Goal: Information Seeking & Learning: Learn about a topic

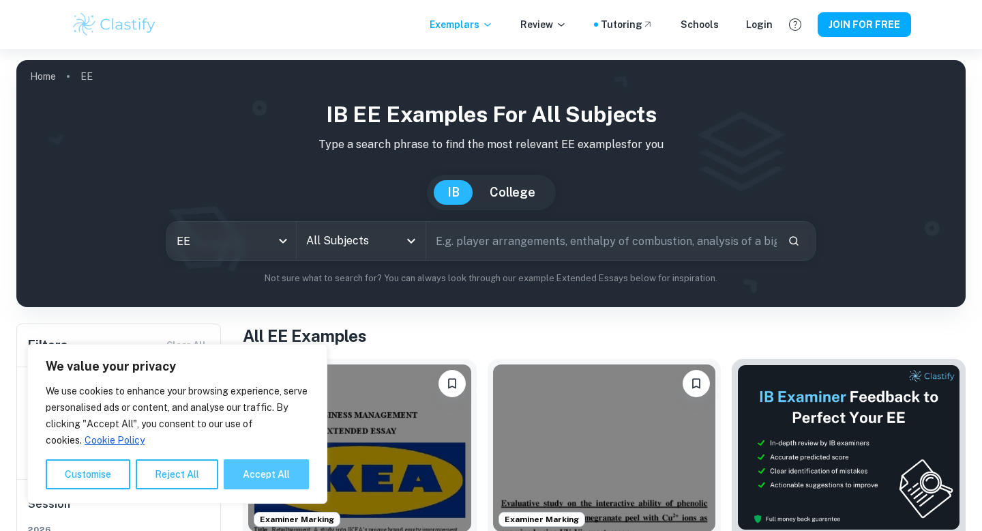
click at [254, 475] on button "Accept All" at bounding box center [266, 474] width 85 height 30
checkbox input "true"
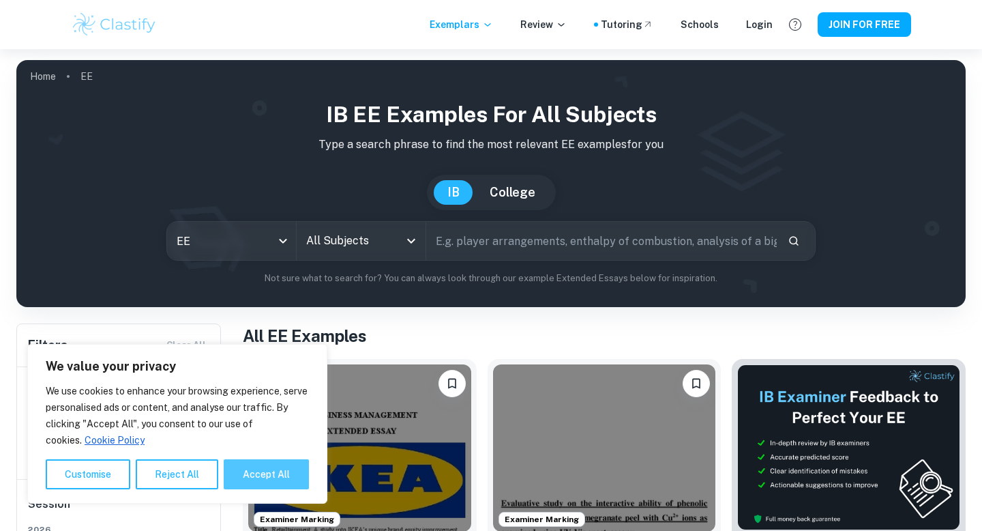
checkbox input "true"
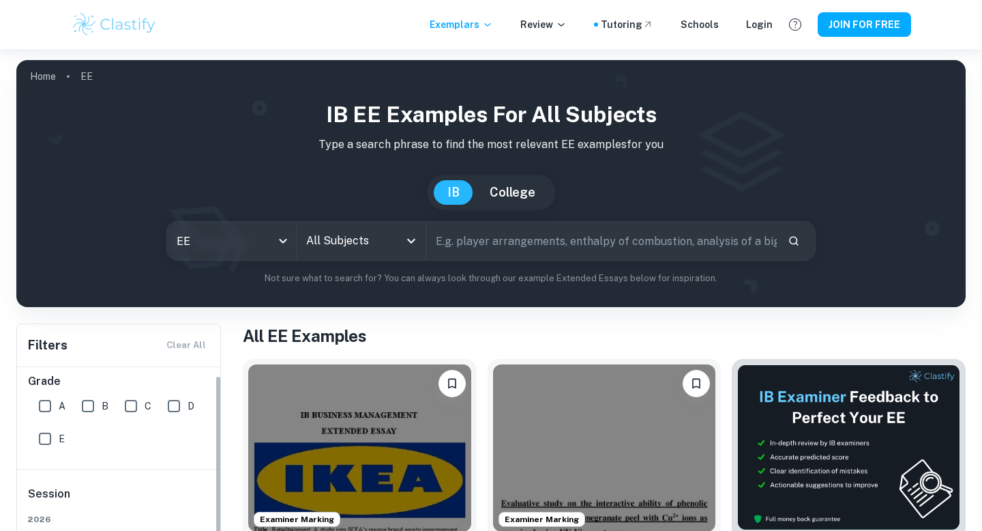
scroll to position [5, 0]
click at [353, 240] on input "All Subjects" at bounding box center [351, 241] width 96 height 26
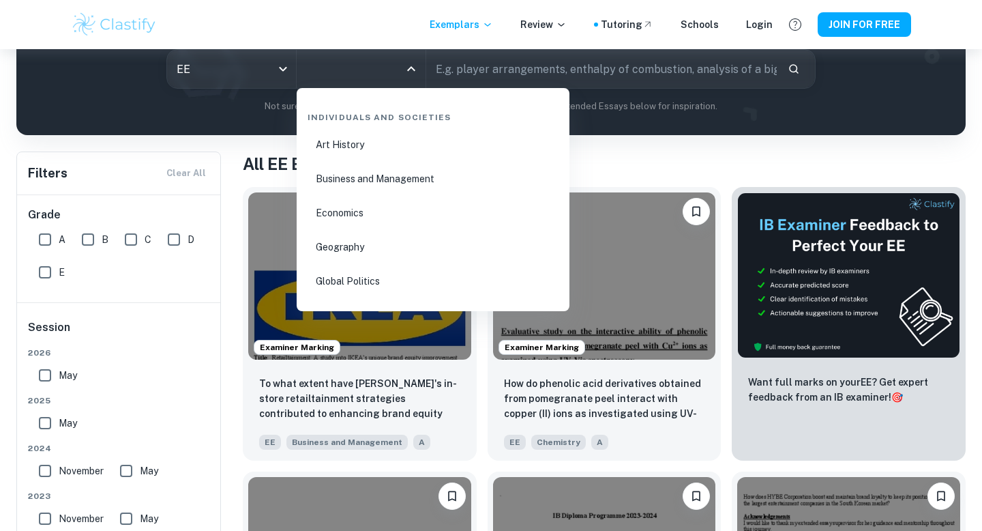
scroll to position [1578, 0]
click at [371, 177] on li "Business and Management" at bounding box center [433, 179] width 262 height 31
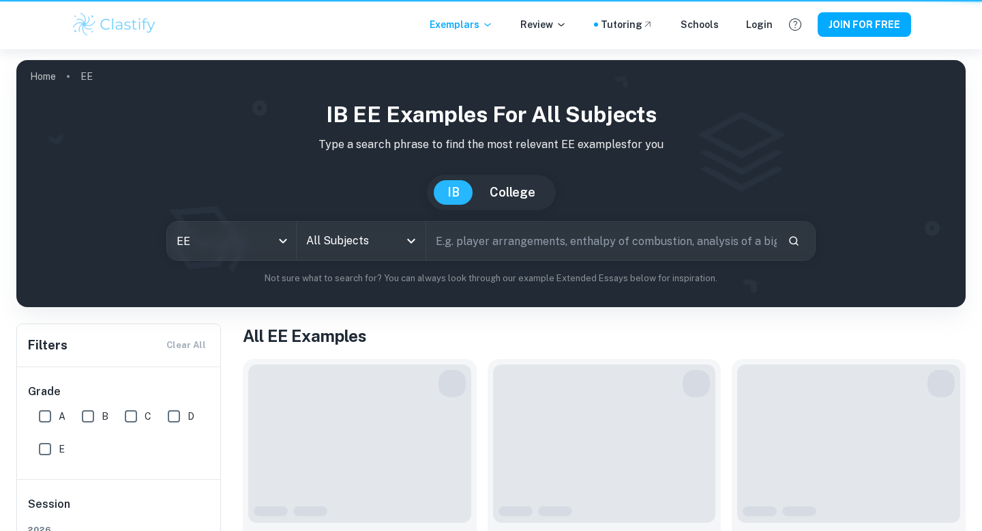
scroll to position [172, 0]
